Goal: Task Accomplishment & Management: Manage account settings

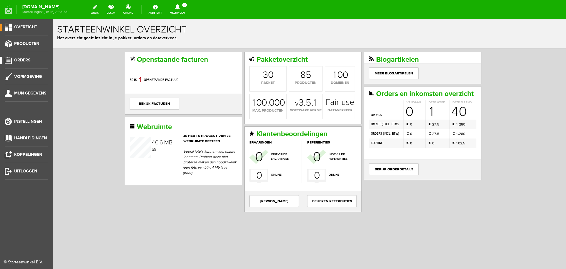
click at [22, 60] on span "Orders" at bounding box center [22, 59] width 16 height 5
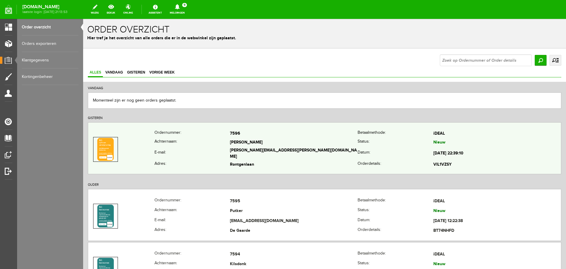
click at [220, 147] on th "Achternaam:" at bounding box center [192, 142] width 76 height 9
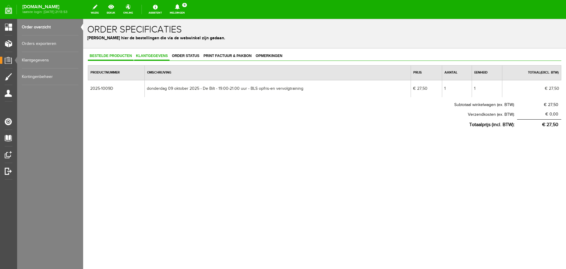
click at [158, 55] on span "Klantgegevens" at bounding box center [151, 56] width 35 height 4
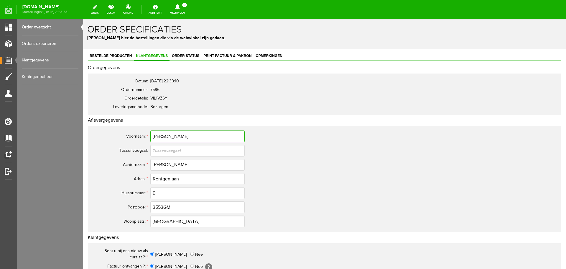
click at [155, 134] on input "[PERSON_NAME]" at bounding box center [197, 136] width 94 height 12
type input "[PERSON_NAME]"
click at [163, 205] on input "3553GM" at bounding box center [197, 207] width 94 height 12
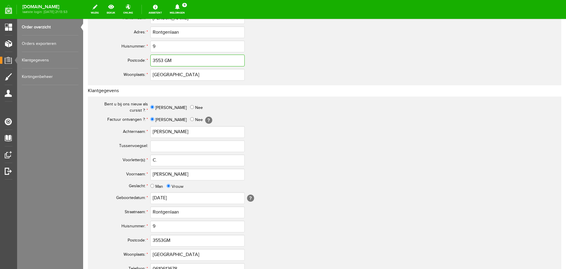
scroll to position [147, 0]
type input "3553 GM"
click at [155, 173] on input "[PERSON_NAME]" at bounding box center [197, 173] width 94 height 12
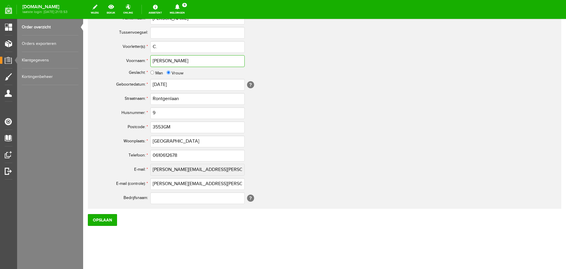
scroll to position [260, 0]
type input "[PERSON_NAME]"
click at [163, 125] on input "3553GM" at bounding box center [197, 127] width 94 height 12
type input "3553 GM"
click at [159, 155] on input "0610612678" at bounding box center [197, 155] width 94 height 12
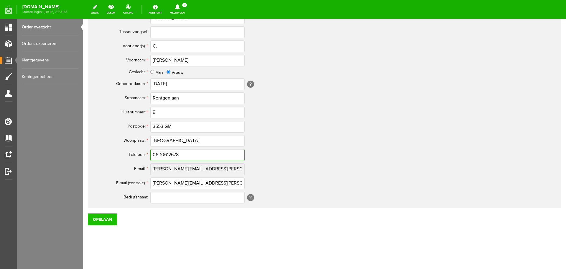
type input "06-10612678"
click at [105, 219] on input "Opslaan" at bounding box center [102, 219] width 29 height 12
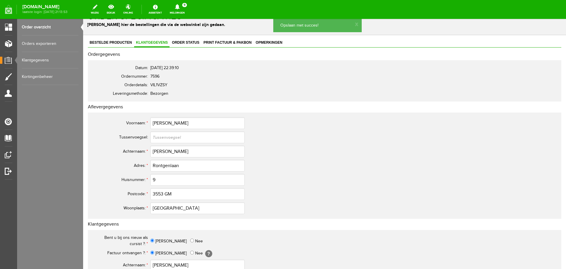
scroll to position [0, 0]
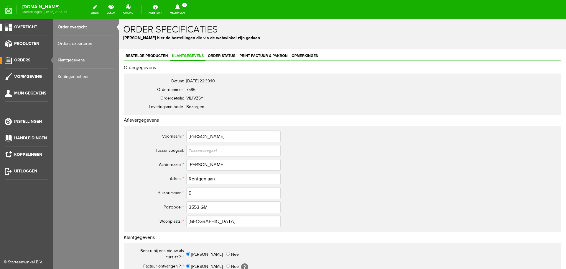
click at [27, 27] on span "Overzicht" at bounding box center [25, 26] width 23 height 5
